Goal: Book appointment/travel/reservation

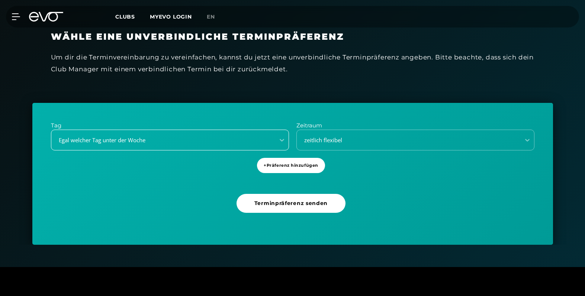
click at [161, 139] on div "Egal welcher Tag unter der Woche" at bounding box center [161, 140] width 218 height 9
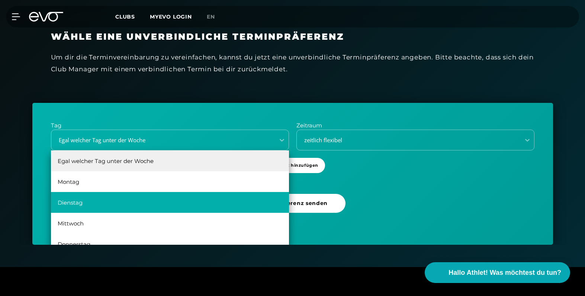
scroll to position [13, 0]
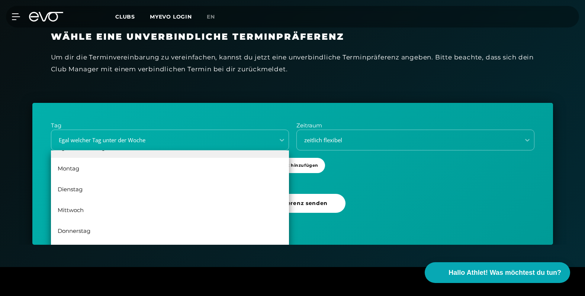
click at [111, 227] on div "Donnerstag" at bounding box center [170, 231] width 238 height 21
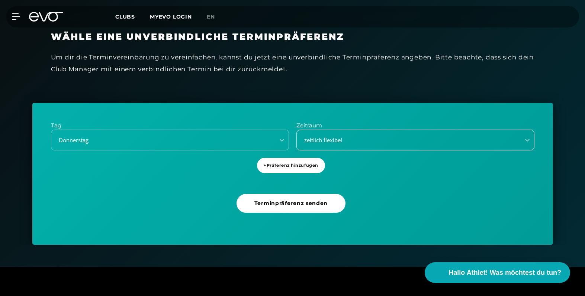
click at [422, 141] on div "zeitlich flexibel" at bounding box center [407, 140] width 218 height 9
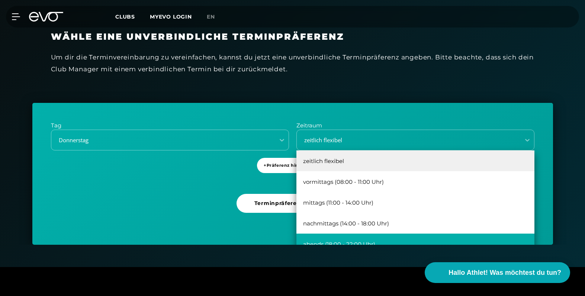
click at [381, 241] on div "abends (18:00 - 22:00 Uhr)" at bounding box center [415, 244] width 238 height 21
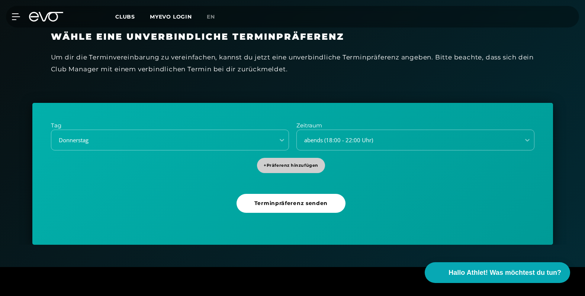
click at [301, 168] on span "+ Präferenz hinzufügen" at bounding box center [291, 166] width 55 height 6
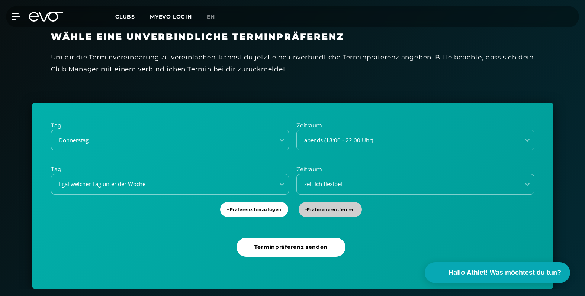
click at [320, 209] on span "- Präferenz entfernen" at bounding box center [330, 210] width 50 height 6
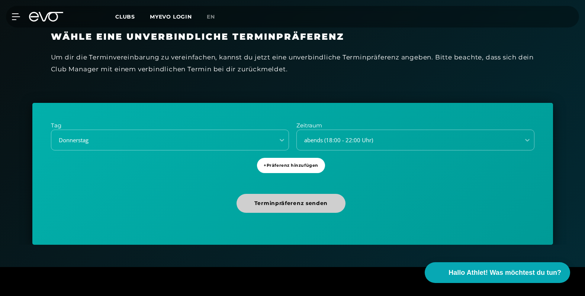
click at [318, 205] on span "Terminpräferenz senden" at bounding box center [290, 204] width 73 height 8
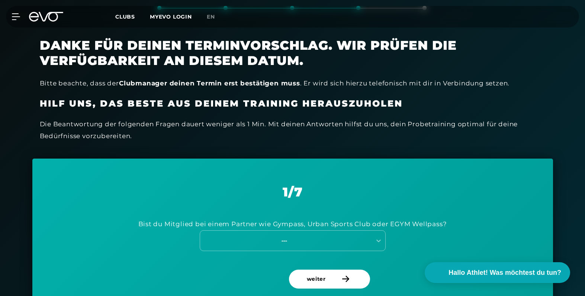
scroll to position [241, 0]
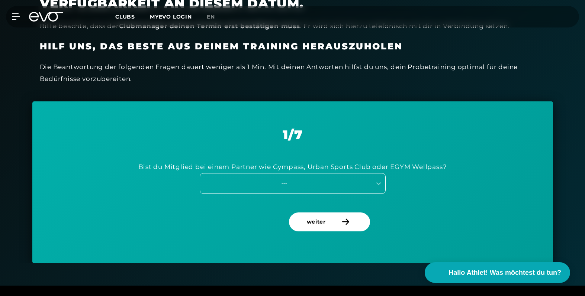
click at [360, 187] on div "---" at bounding box center [284, 183] width 167 height 9
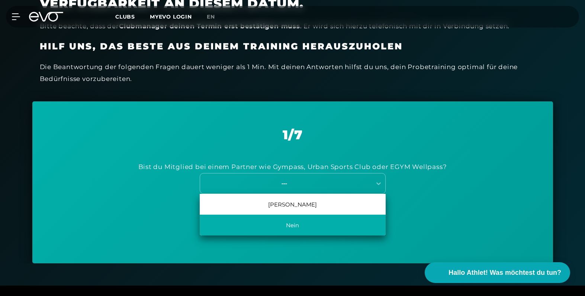
click at [348, 226] on div "Nein" at bounding box center [293, 225] width 186 height 21
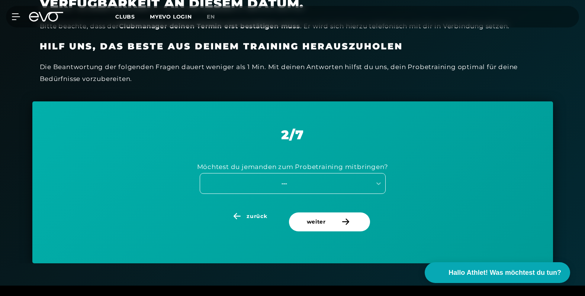
click at [342, 189] on div "---" at bounding box center [293, 183] width 186 height 21
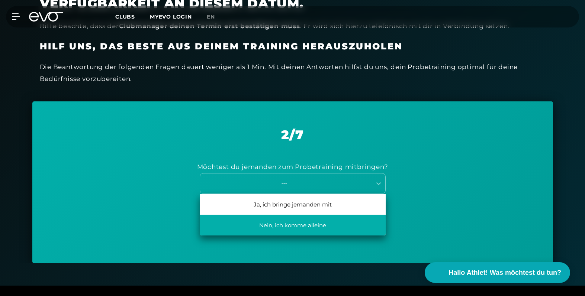
click at [322, 229] on div "Nein, ich komme alleine" at bounding box center [293, 225] width 186 height 21
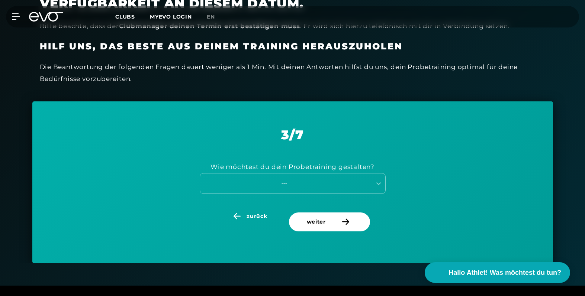
click at [263, 218] on span "zurück" at bounding box center [257, 217] width 20 height 8
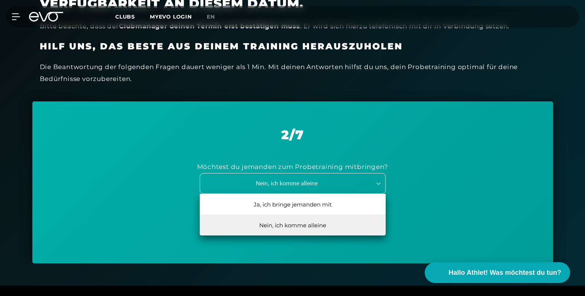
click at [338, 184] on div "Nein, ich komme alleine" at bounding box center [284, 183] width 166 height 9
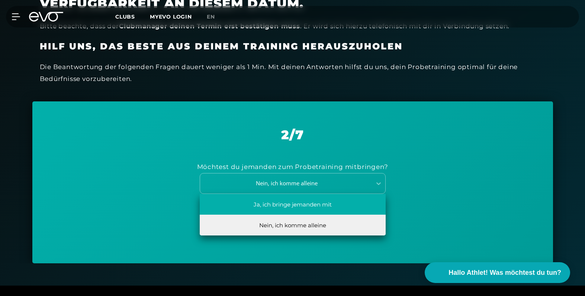
click at [311, 208] on div "Ja, ich bringe jemanden mit" at bounding box center [293, 204] width 186 height 21
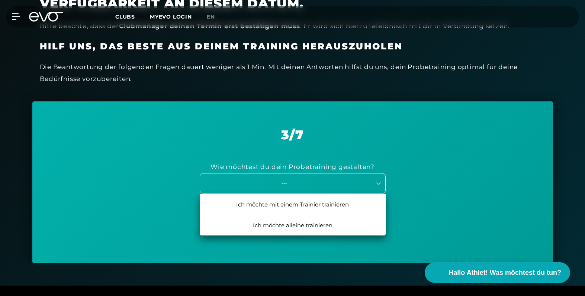
click at [323, 185] on div "---" at bounding box center [284, 183] width 167 height 9
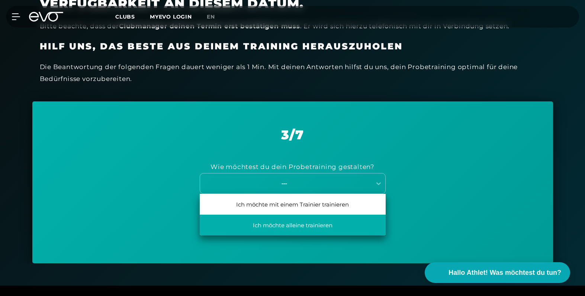
click at [320, 222] on div "Ich möchte alleine trainieren" at bounding box center [293, 225] width 186 height 21
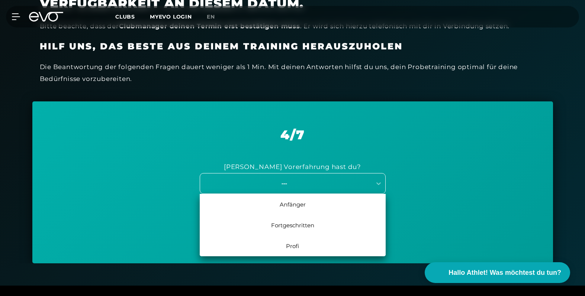
click at [327, 186] on div "---" at bounding box center [284, 183] width 167 height 9
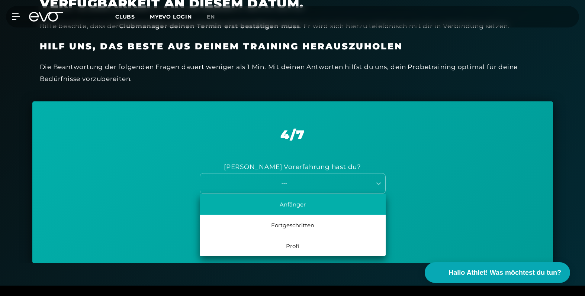
click at [328, 202] on div "Anfänger" at bounding box center [293, 204] width 186 height 21
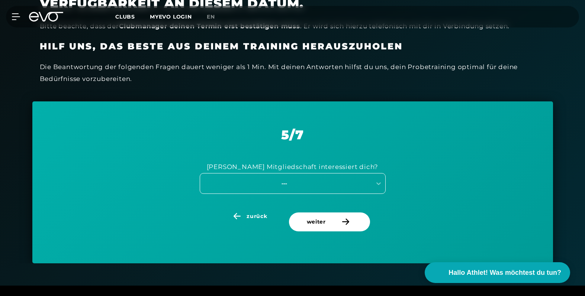
click at [325, 184] on div "---" at bounding box center [284, 183] width 167 height 9
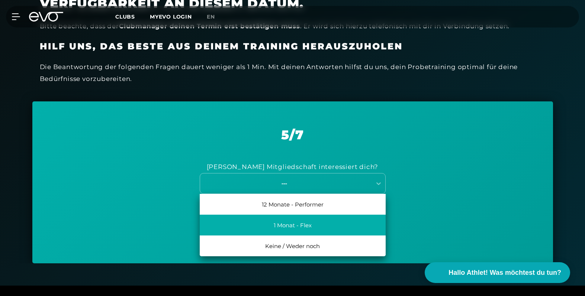
click at [334, 222] on div "1 Monat - Flex" at bounding box center [293, 225] width 186 height 21
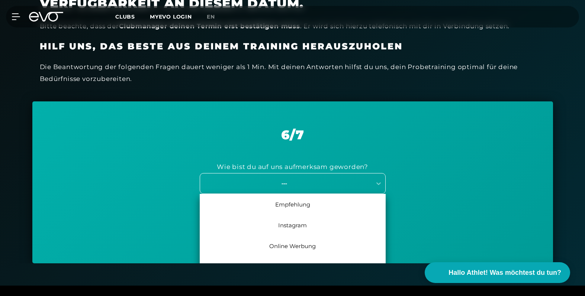
click at [291, 182] on div "---" at bounding box center [293, 183] width 186 height 21
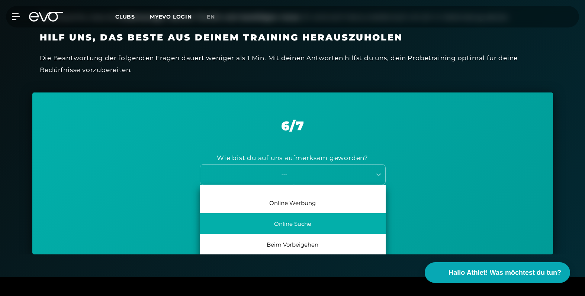
scroll to position [0, 0]
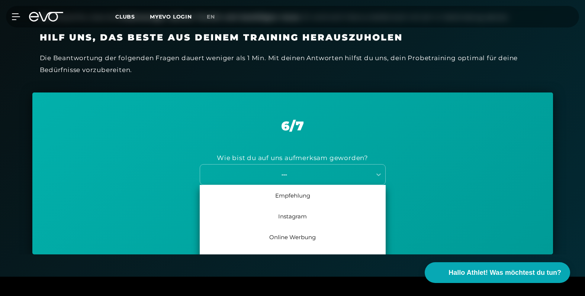
click at [319, 194] on div "Empfehlung" at bounding box center [293, 195] width 186 height 21
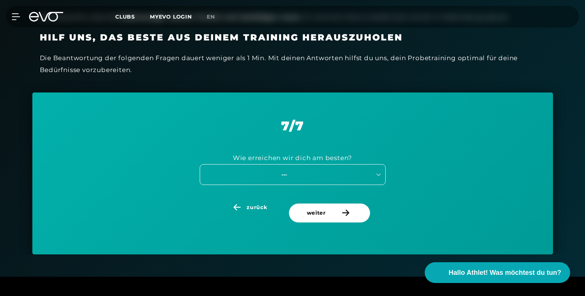
click at [296, 173] on div "---" at bounding box center [284, 174] width 167 height 9
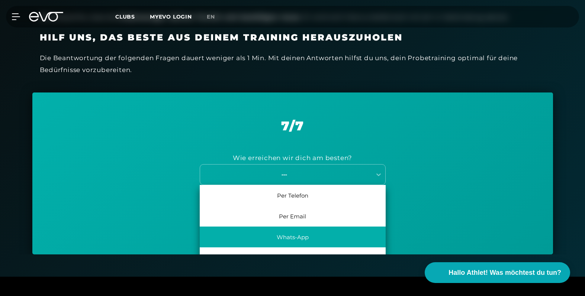
click at [312, 239] on div "Whats-App" at bounding box center [293, 237] width 186 height 21
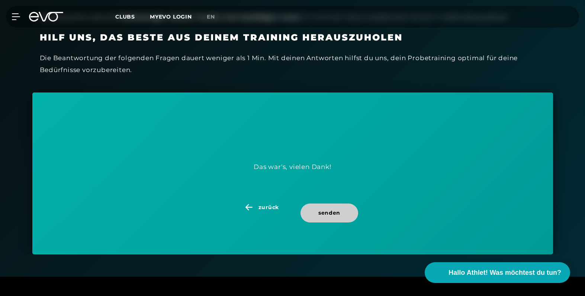
click at [332, 213] on span "senden" at bounding box center [329, 213] width 22 height 8
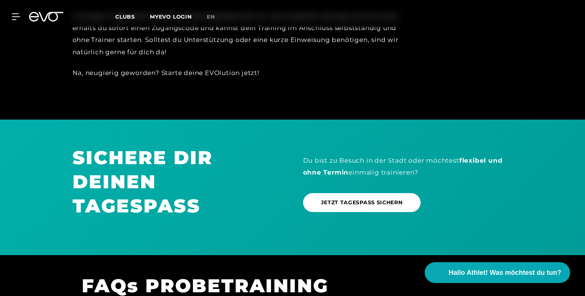
scroll to position [740, 0]
